Goal: Information Seeking & Learning: Learn about a topic

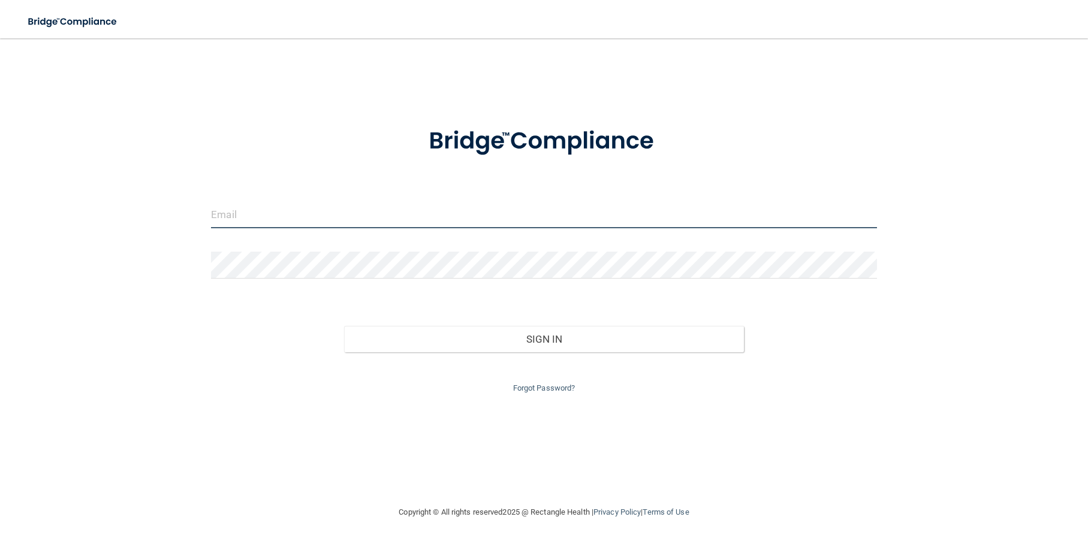
type input "[EMAIL_ADDRESS][DOMAIN_NAME]"
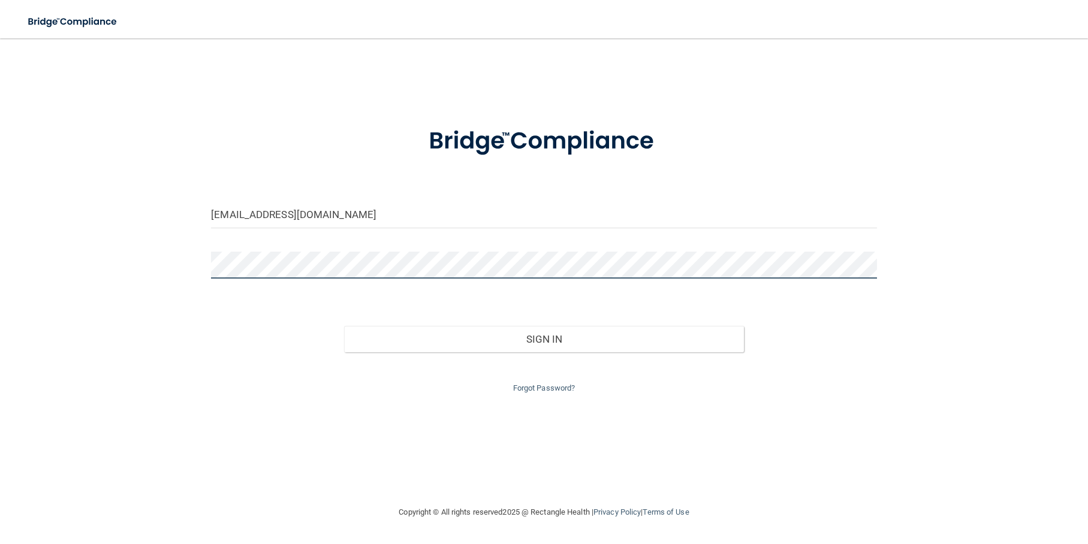
click at [113, 240] on div "[EMAIL_ADDRESS][DOMAIN_NAME] Invalid email/password. You don't have permission …" at bounding box center [544, 271] width 1040 height 443
click at [344, 326] on button "Sign In" at bounding box center [543, 339] width 399 height 26
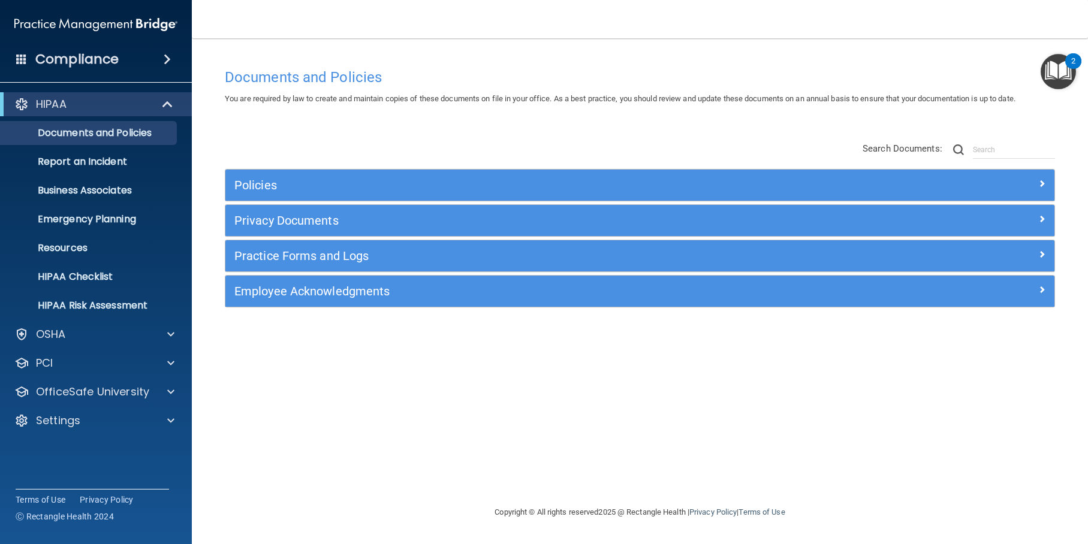
click at [145, 53] on div "Compliance" at bounding box center [96, 59] width 192 height 26
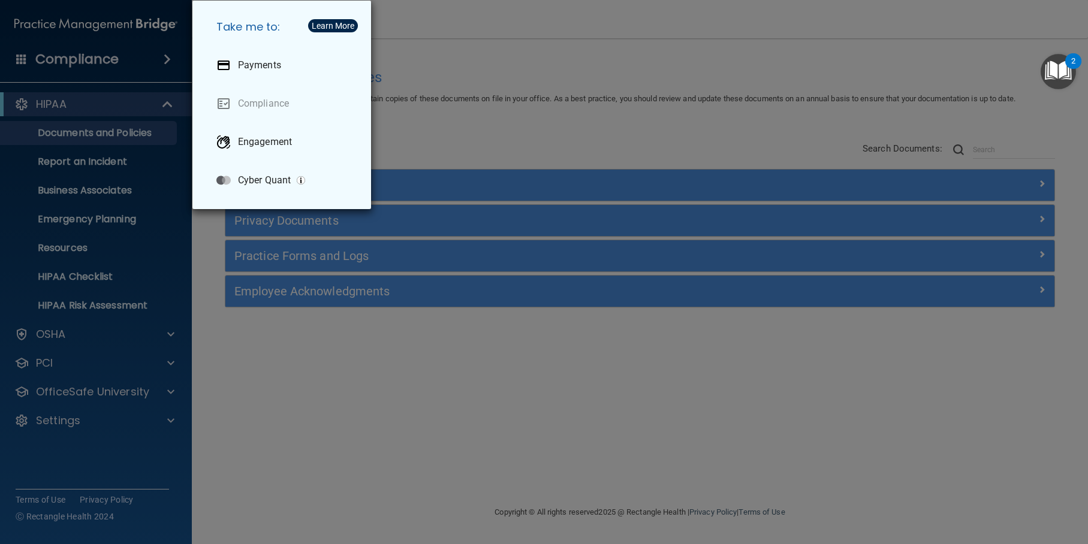
click at [140, 23] on div "Take me to: Payments Compliance Engagement Cyber Quant" at bounding box center [544, 272] width 1088 height 544
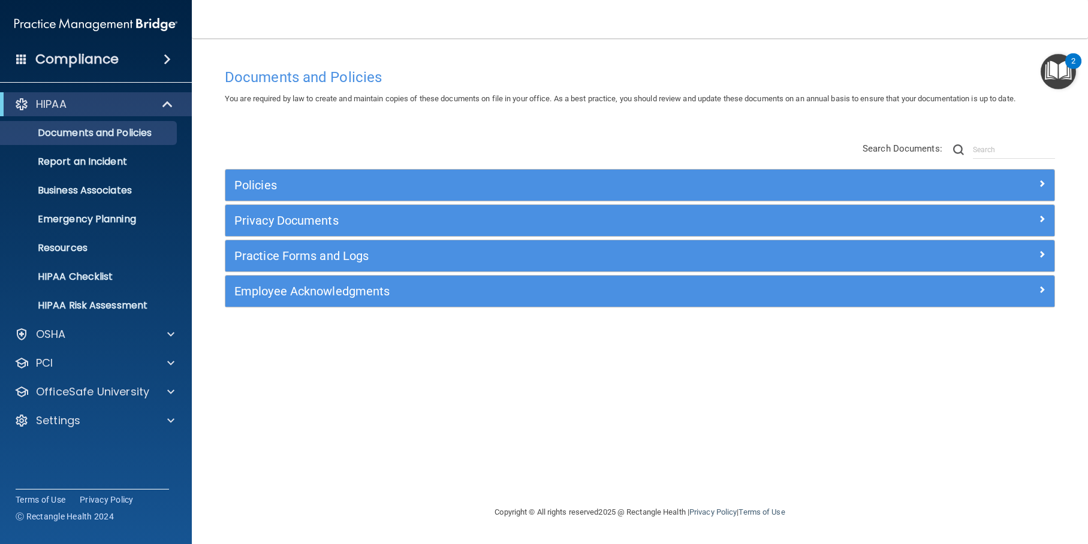
click at [88, 19] on img at bounding box center [95, 25] width 163 height 24
click at [19, 56] on span at bounding box center [21, 58] width 11 height 11
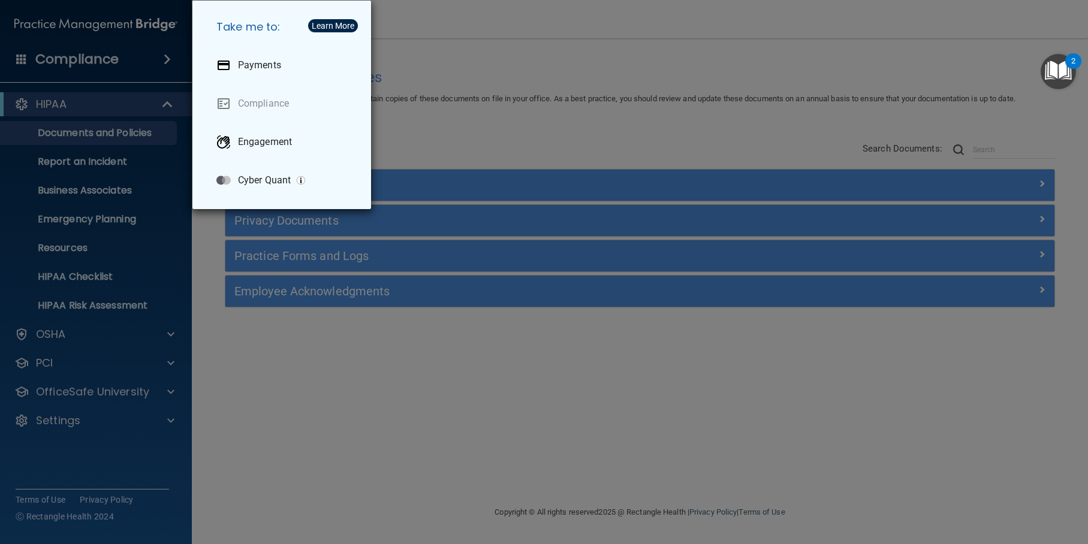
click at [107, 454] on div "Take me to: Payments Compliance Engagement Cyber Quant" at bounding box center [544, 272] width 1088 height 544
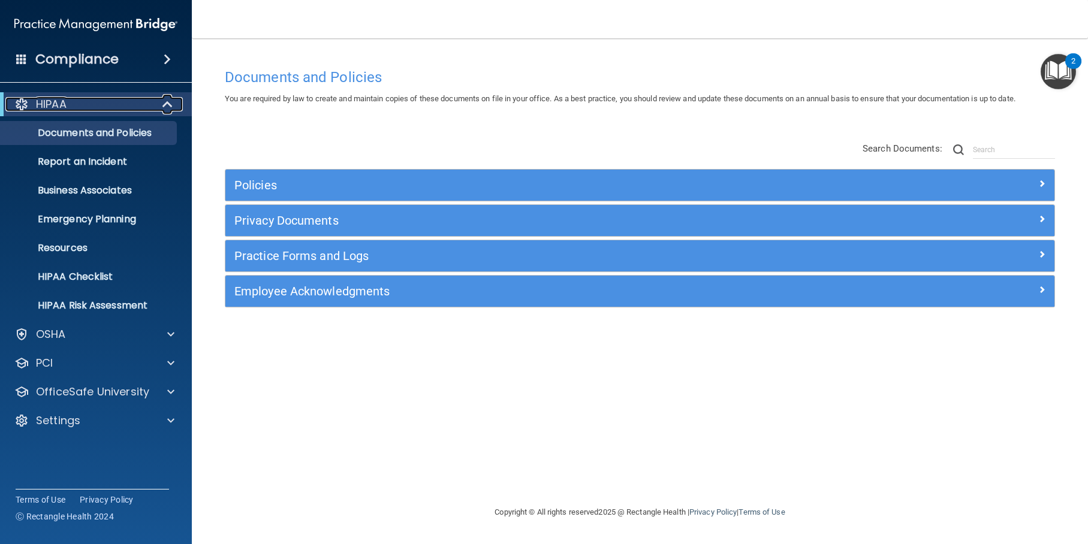
click at [171, 104] on span at bounding box center [169, 104] width 10 height 14
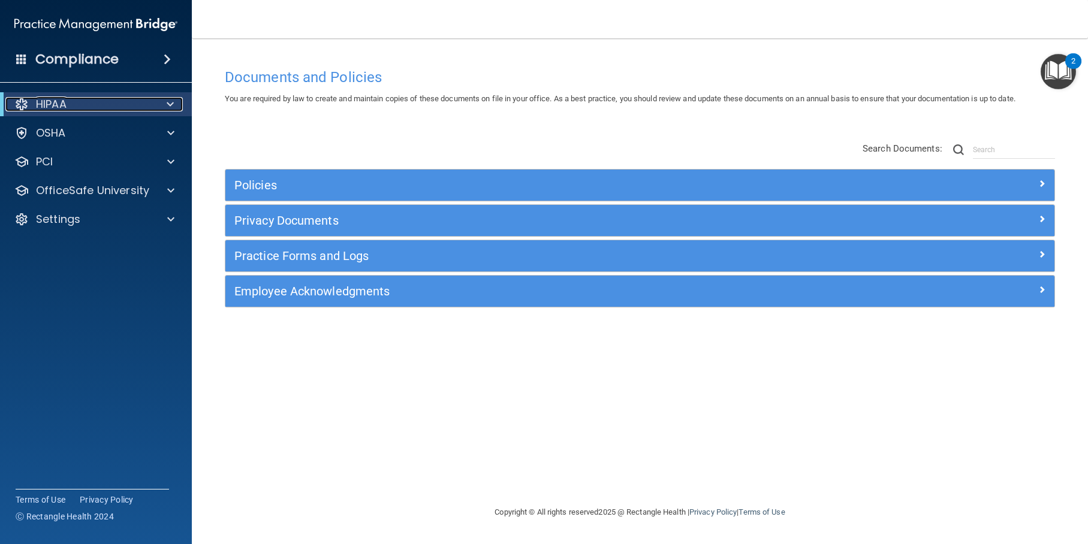
click at [171, 104] on span at bounding box center [170, 104] width 7 height 14
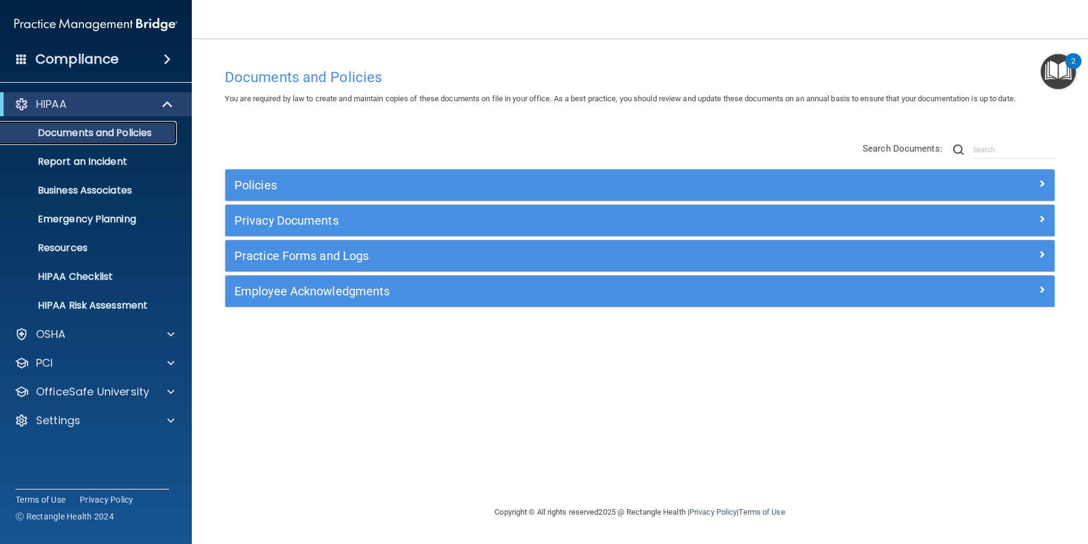
click at [131, 127] on p "Documents and Policies" at bounding box center [90, 133] width 164 height 12
click at [67, 304] on p "HIPAA Risk Assessment" at bounding box center [90, 306] width 164 height 12
